Goal: Book appointment/travel/reservation

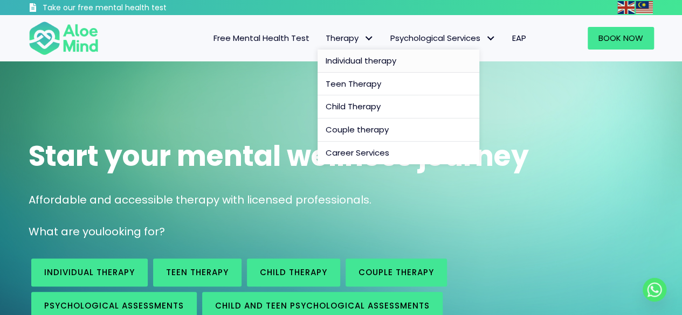
click at [349, 59] on span "Individual therapy" at bounding box center [361, 60] width 71 height 11
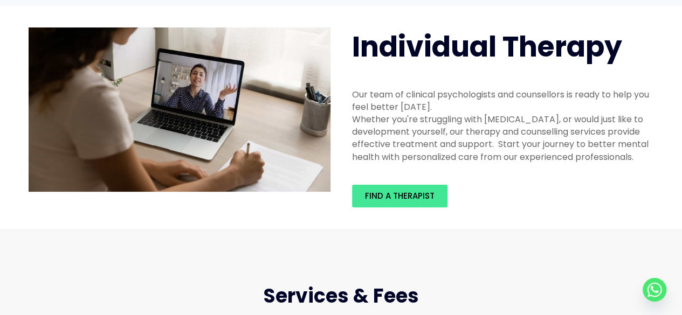
scroll to position [108, 0]
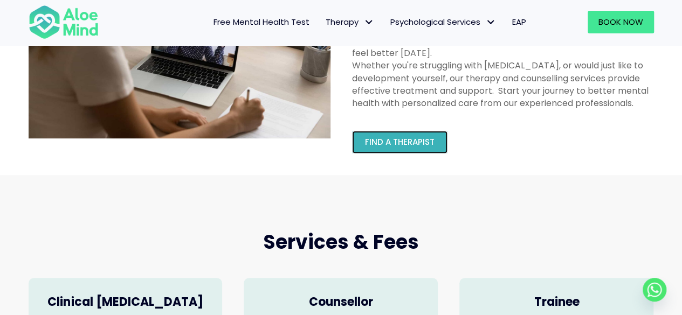
click at [404, 144] on span "Find a therapist" at bounding box center [400, 141] width 70 height 11
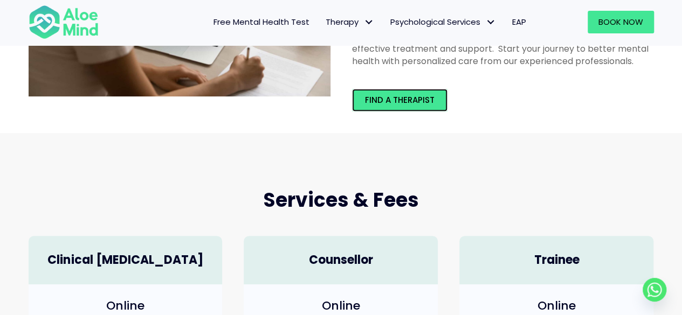
scroll to position [216, 0]
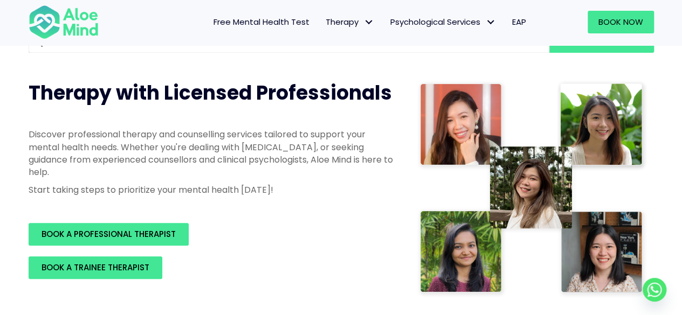
scroll to position [162, 0]
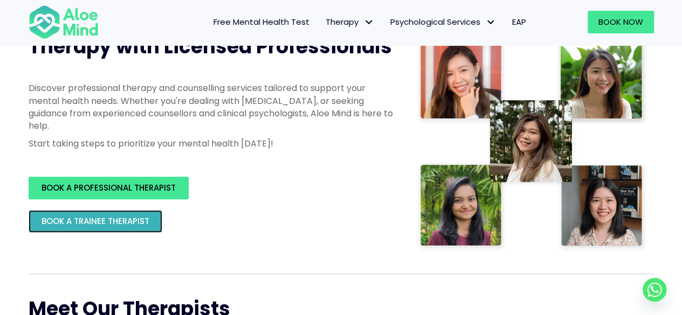
click at [134, 225] on span "BOOK A TRAINEE THERAPIST" at bounding box center [96, 221] width 108 height 11
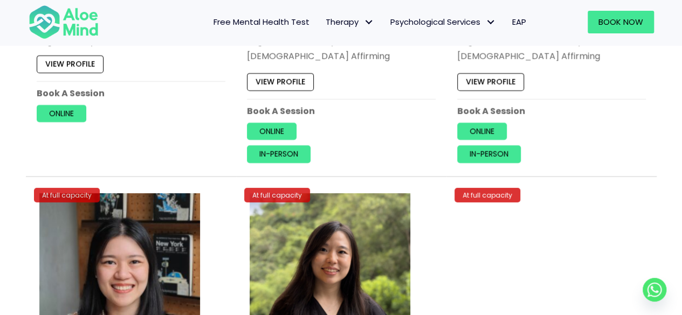
scroll to position [3828, 0]
